Goal: Task Accomplishment & Management: Manage account settings

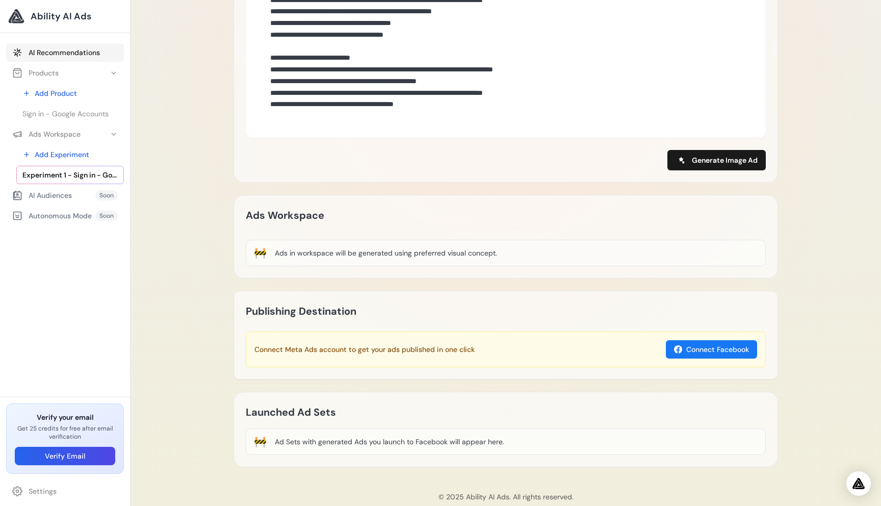
click at [46, 56] on link "AI Recommendations" at bounding box center [65, 52] width 118 height 18
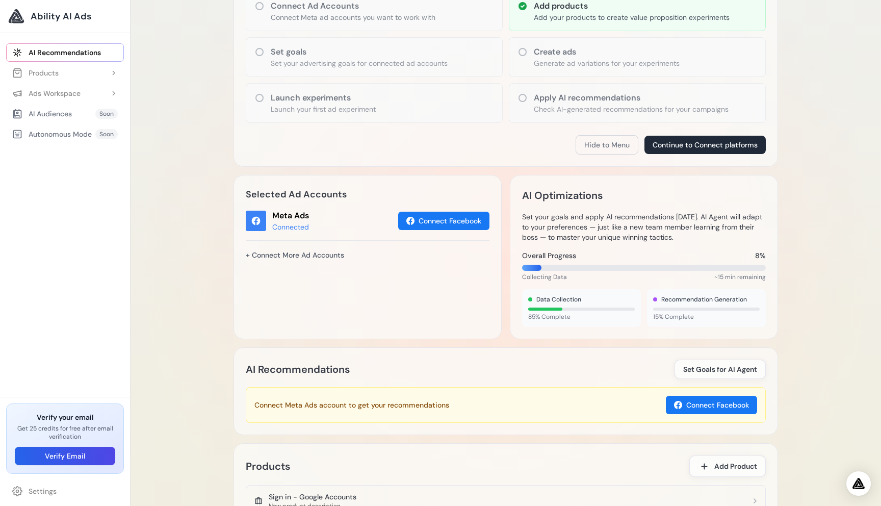
scroll to position [281, 0]
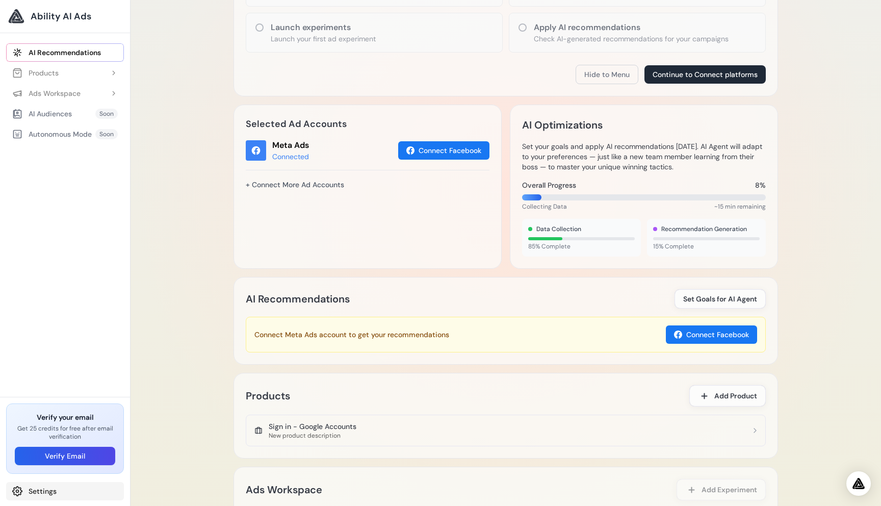
click at [52, 495] on link "Settings" at bounding box center [65, 491] width 118 height 18
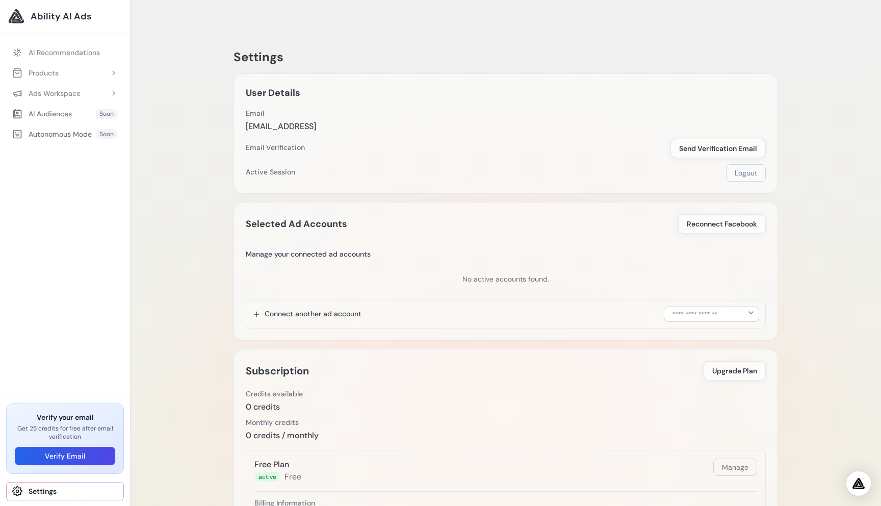
click at [747, 164] on button "Logout" at bounding box center [746, 172] width 40 height 17
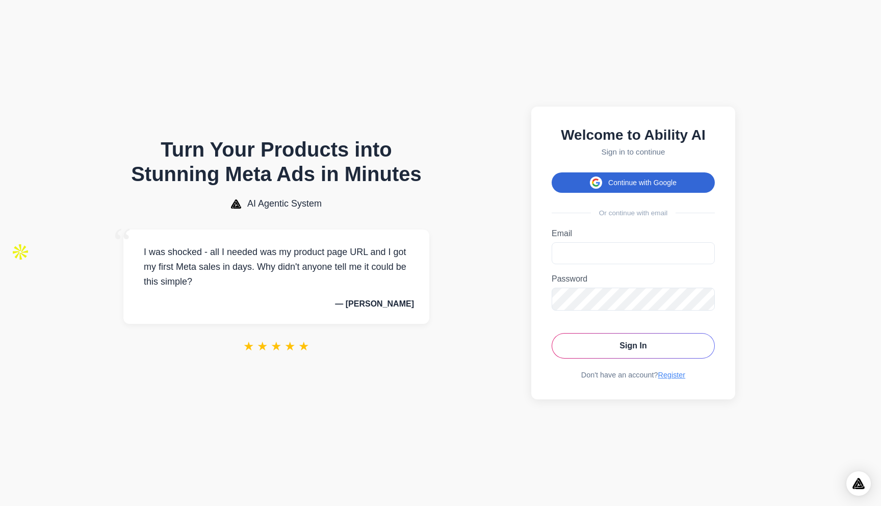
click at [609, 175] on button "Continue with Google" at bounding box center [633, 182] width 163 height 20
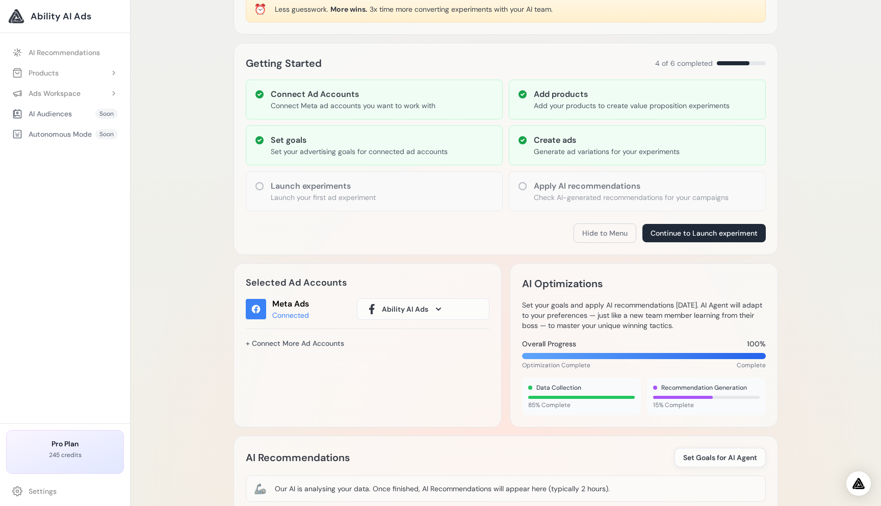
scroll to position [120, 0]
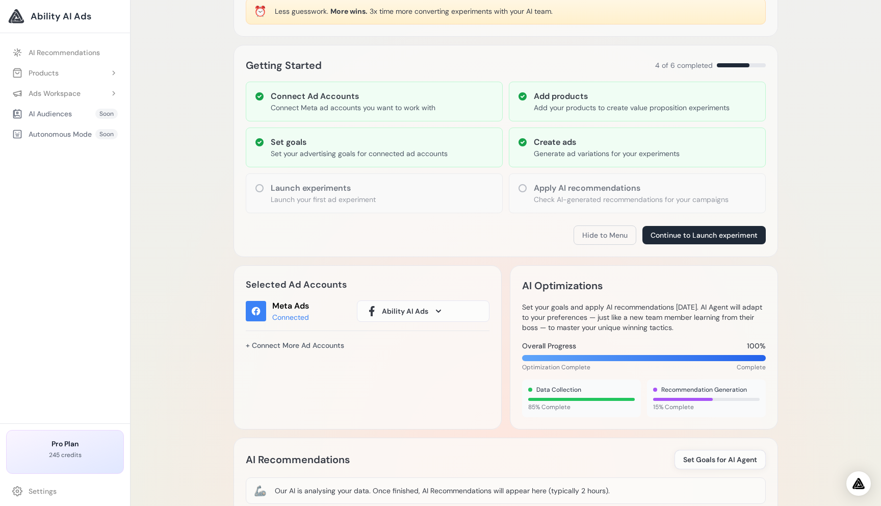
click at [396, 306] on span "Ability AI Ads" at bounding box center [405, 311] width 46 height 10
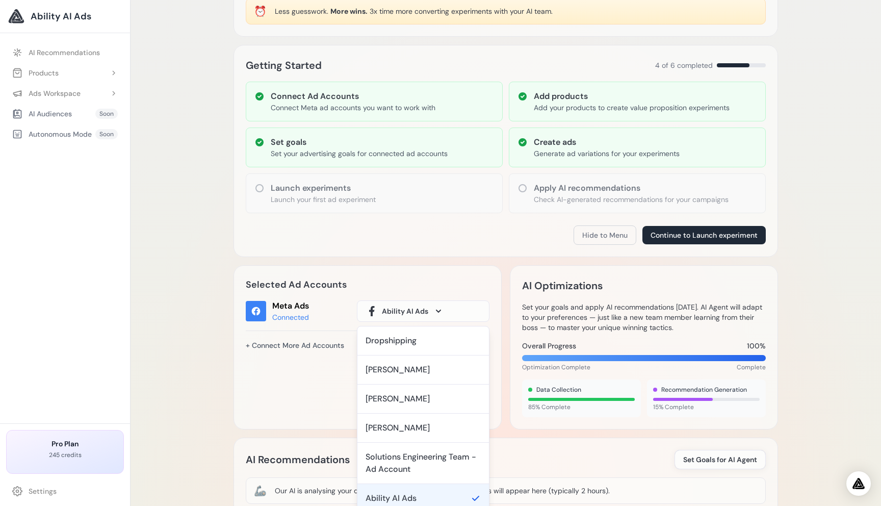
click at [396, 306] on span "Ability AI Ads" at bounding box center [405, 311] width 46 height 10
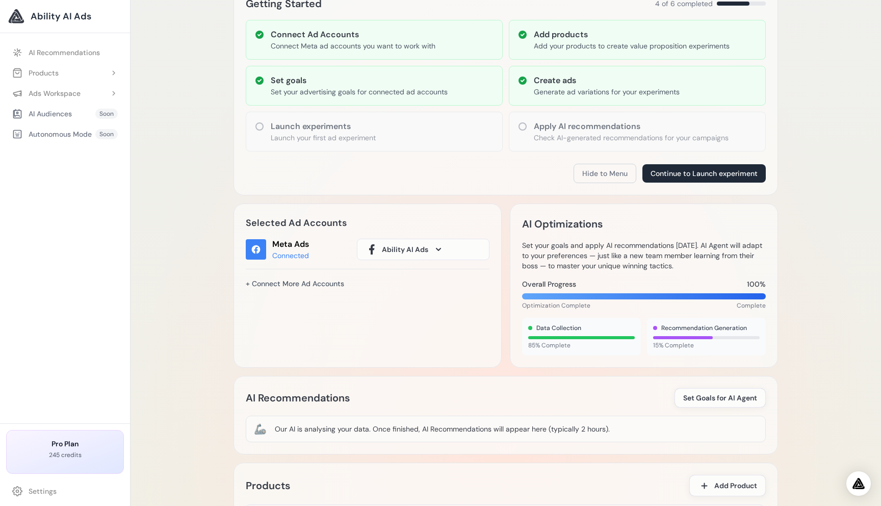
scroll to position [203, 0]
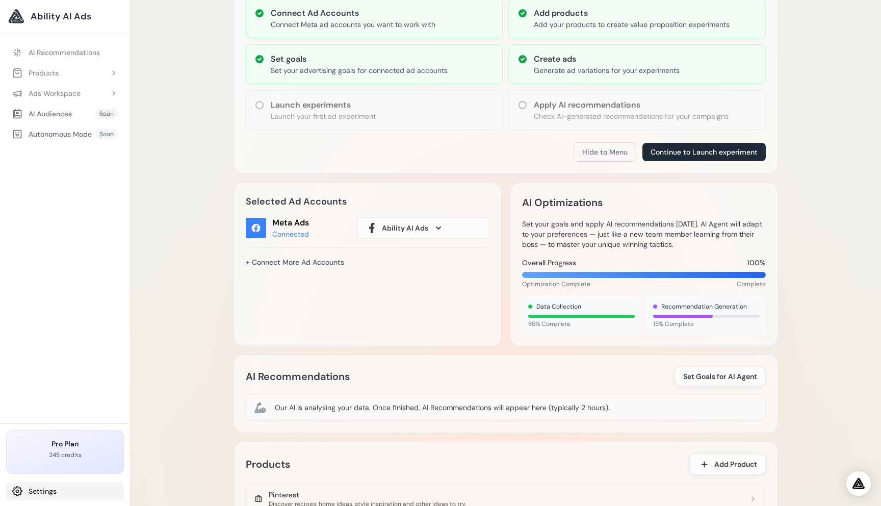
click at [53, 497] on link "Settings" at bounding box center [65, 491] width 118 height 18
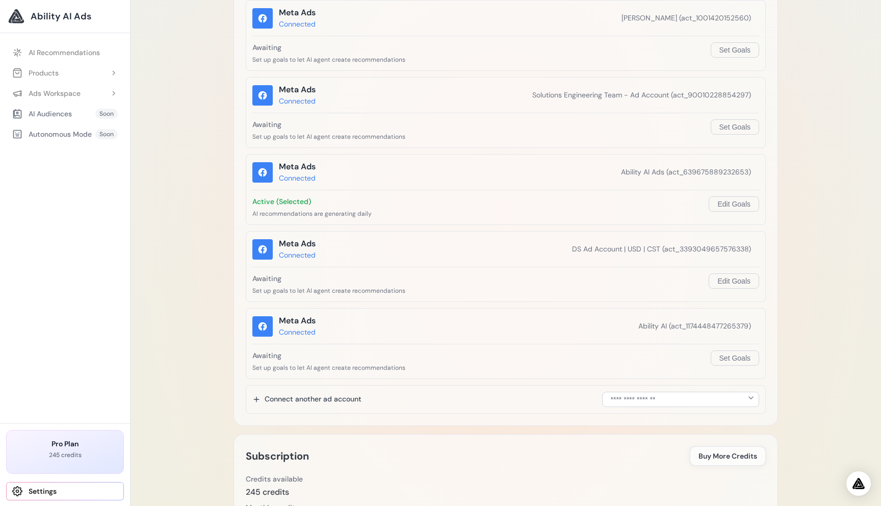
scroll to position [477, 0]
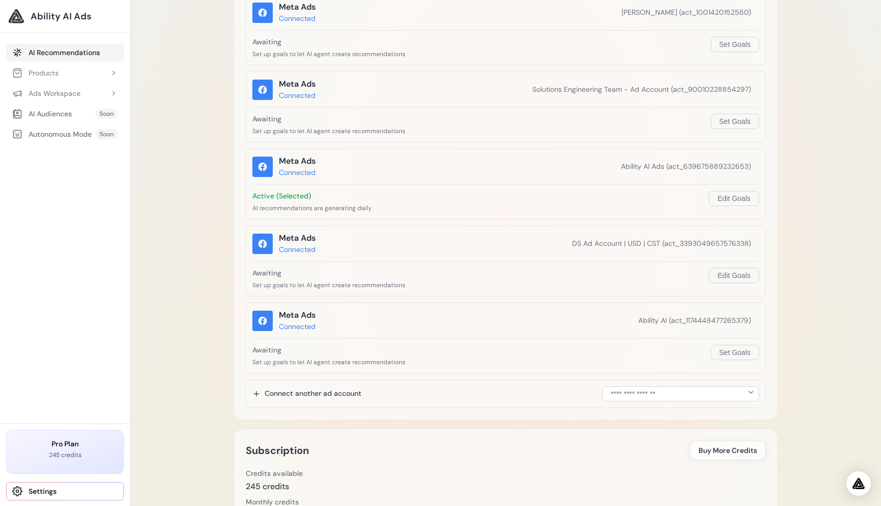
click at [60, 57] on link "AI Recommendations" at bounding box center [65, 52] width 118 height 18
